Goal: Task Accomplishment & Management: Use online tool/utility

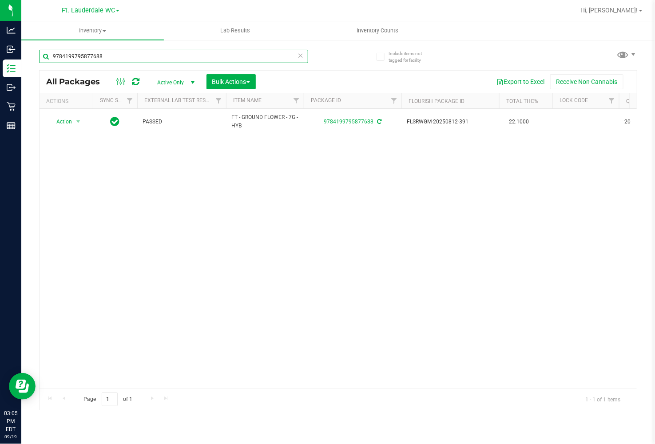
click at [104, 59] on input "9784199795877688" at bounding box center [173, 56] width 269 height 13
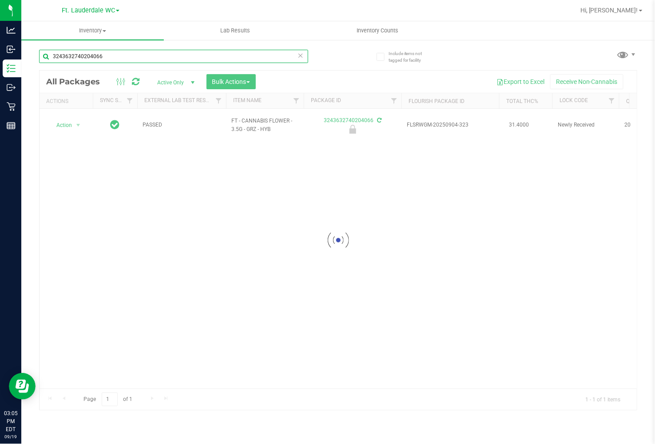
type input "3243632740204066"
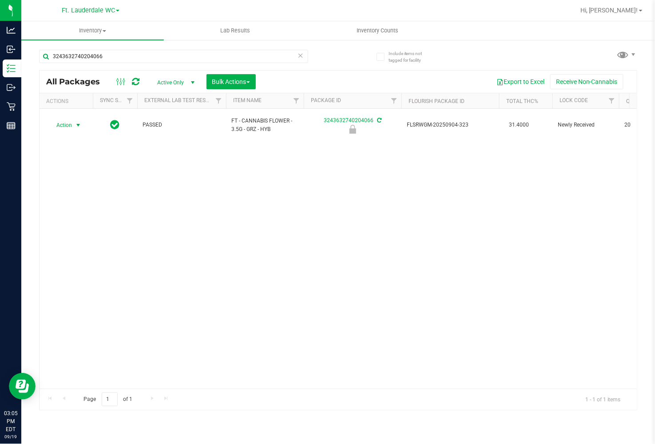
click at [75, 123] on span "select" at bounding box center [78, 125] width 7 height 7
click at [75, 224] on li "Unlock package" at bounding box center [77, 227] width 57 height 13
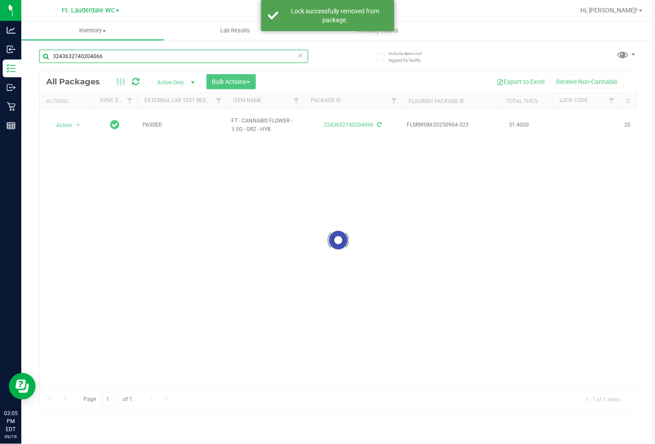
click at [119, 56] on input "3243632740204066" at bounding box center [173, 56] width 269 height 13
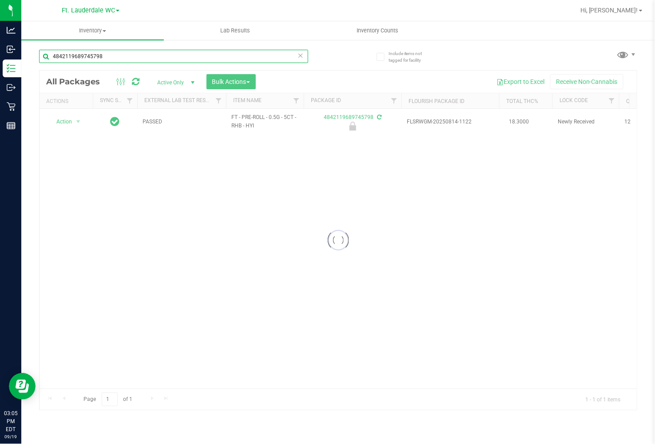
type input "4842119689745798"
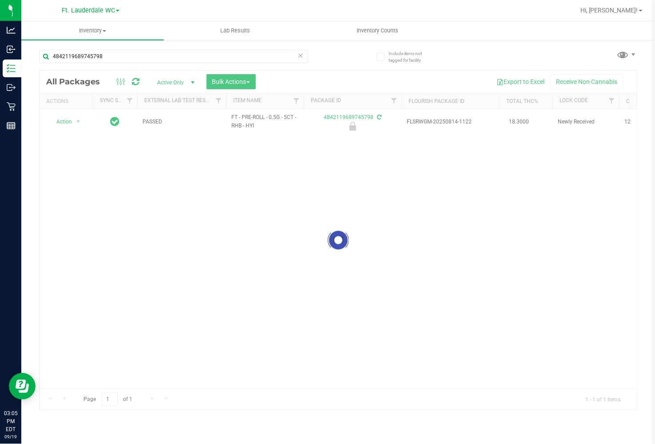
click at [75, 120] on div at bounding box center [338, 240] width 597 height 339
click at [73, 121] on span "select" at bounding box center [78, 121] width 11 height 12
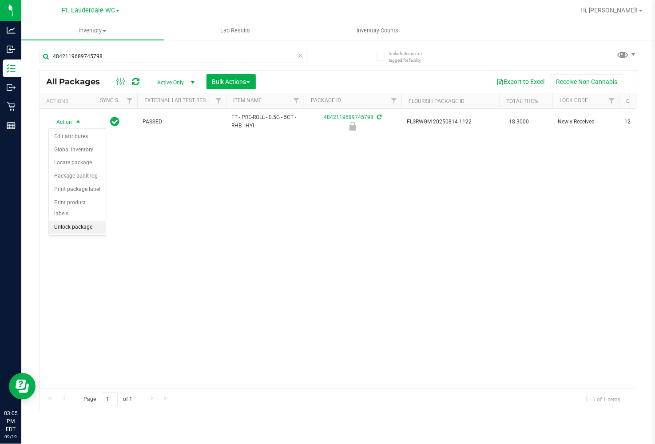
click at [89, 230] on li "Unlock package" at bounding box center [77, 227] width 57 height 13
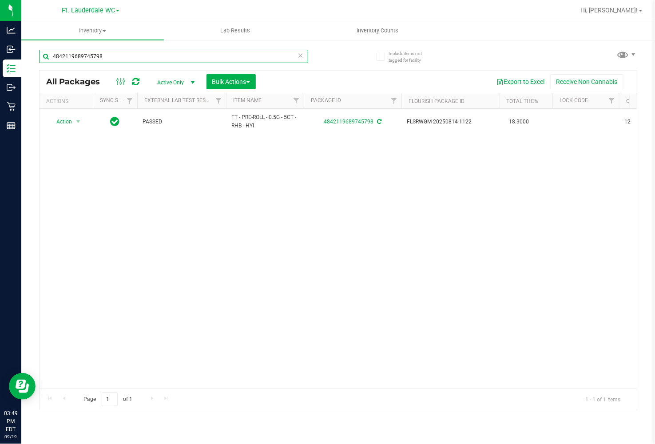
click at [241, 59] on input "4842119689745798" at bounding box center [173, 56] width 269 height 13
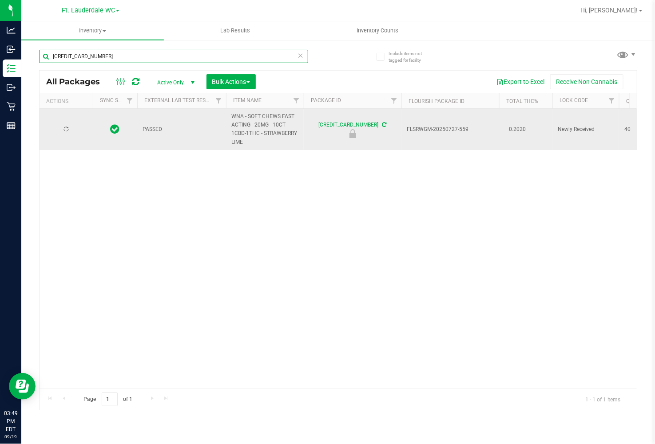
type input "[CREDIT_CARD_NUMBER]"
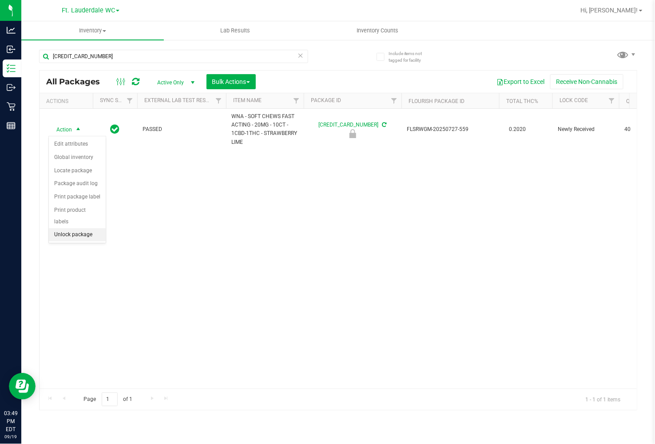
click at [80, 231] on li "Unlock package" at bounding box center [77, 234] width 57 height 13
